Goal: Information Seeking & Learning: Learn about a topic

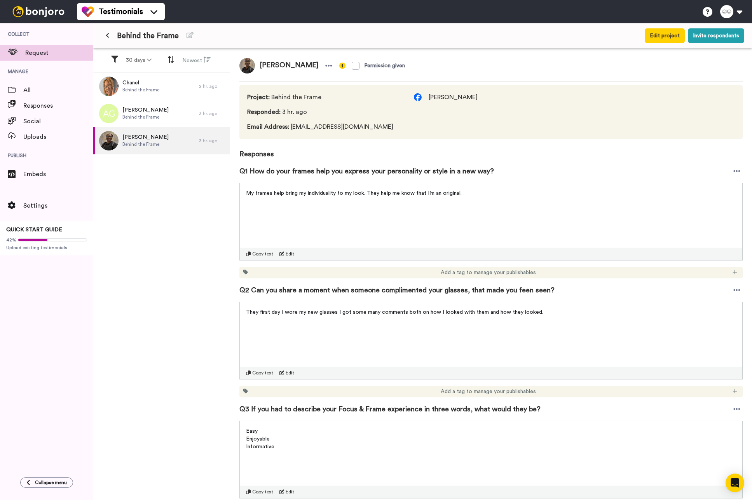
scroll to position [124, 0]
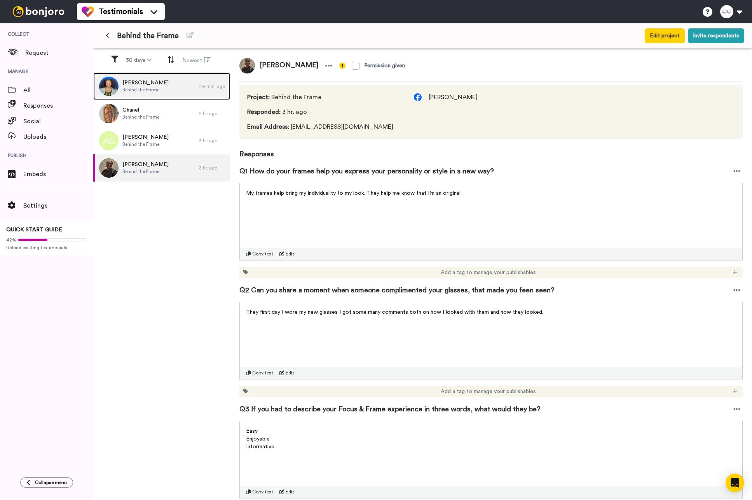
click at [166, 92] on div "Nadirah Shakir Behind the Frame" at bounding box center [146, 86] width 106 height 27
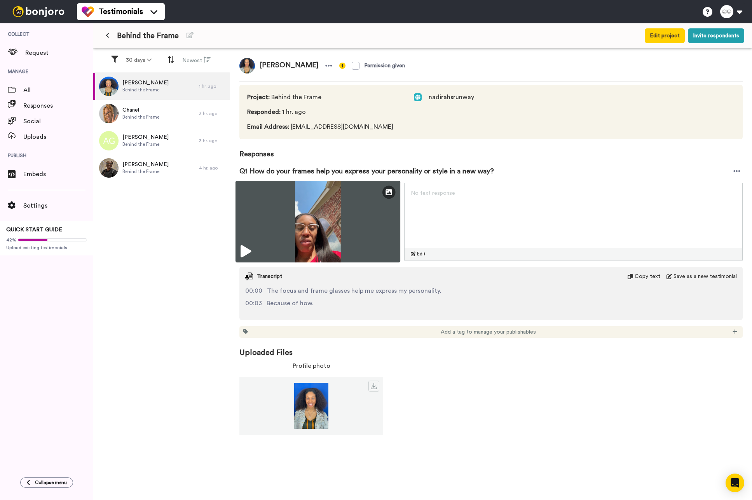
click at [246, 249] on icon at bounding box center [245, 251] width 10 height 12
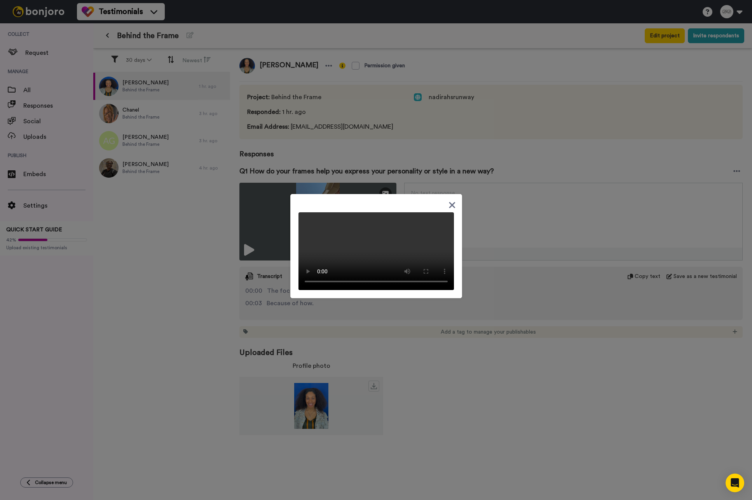
click at [549, 204] on div at bounding box center [376, 250] width 752 height 500
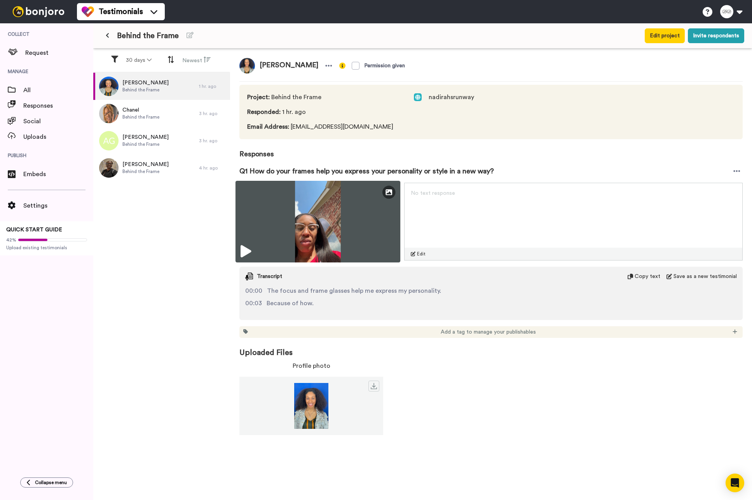
click at [310, 206] on img at bounding box center [317, 222] width 165 height 82
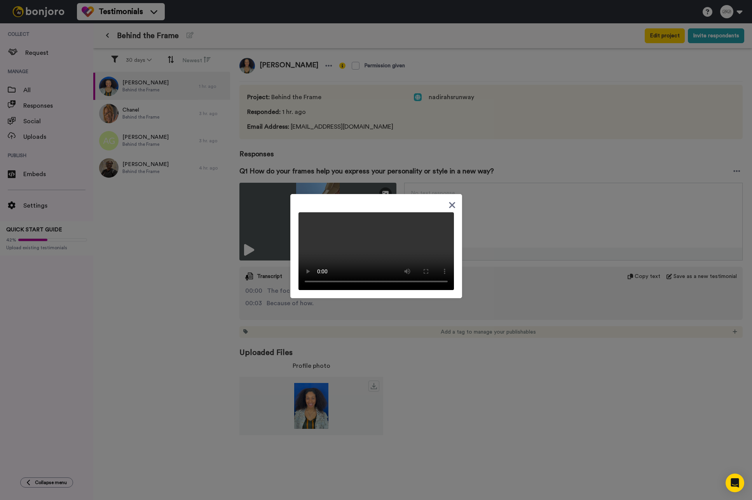
click at [213, 331] on div at bounding box center [376, 250] width 752 height 500
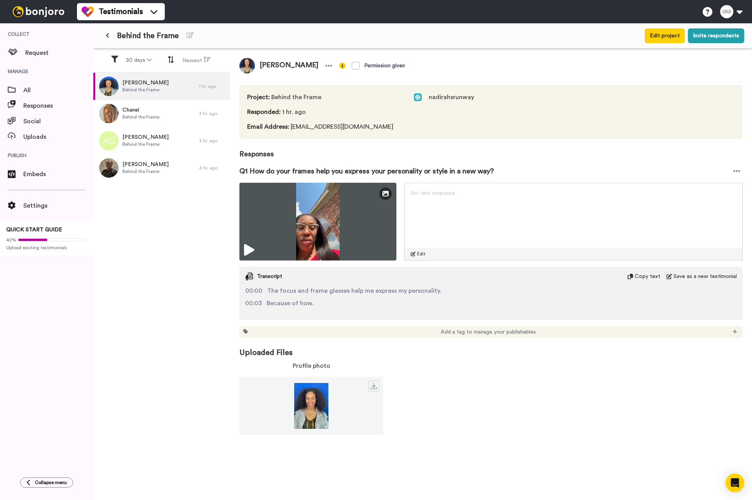
click at [249, 64] on img at bounding box center [247, 66] width 16 height 16
click at [446, 96] on span "nadirahsrunway" at bounding box center [451, 96] width 45 height 9
click at [431, 97] on span "nadirahsrunway" at bounding box center [451, 96] width 45 height 9
click at [421, 97] on img at bounding box center [418, 97] width 8 height 8
click at [439, 97] on span "nadirahsrunway" at bounding box center [451, 96] width 45 height 9
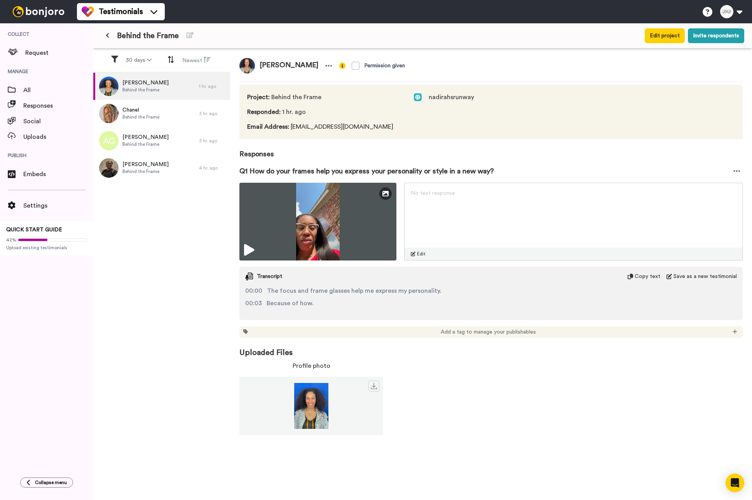
click at [446, 97] on span "nadirahsrunway" at bounding box center [451, 96] width 45 height 9
